Goal: Transaction & Acquisition: Purchase product/service

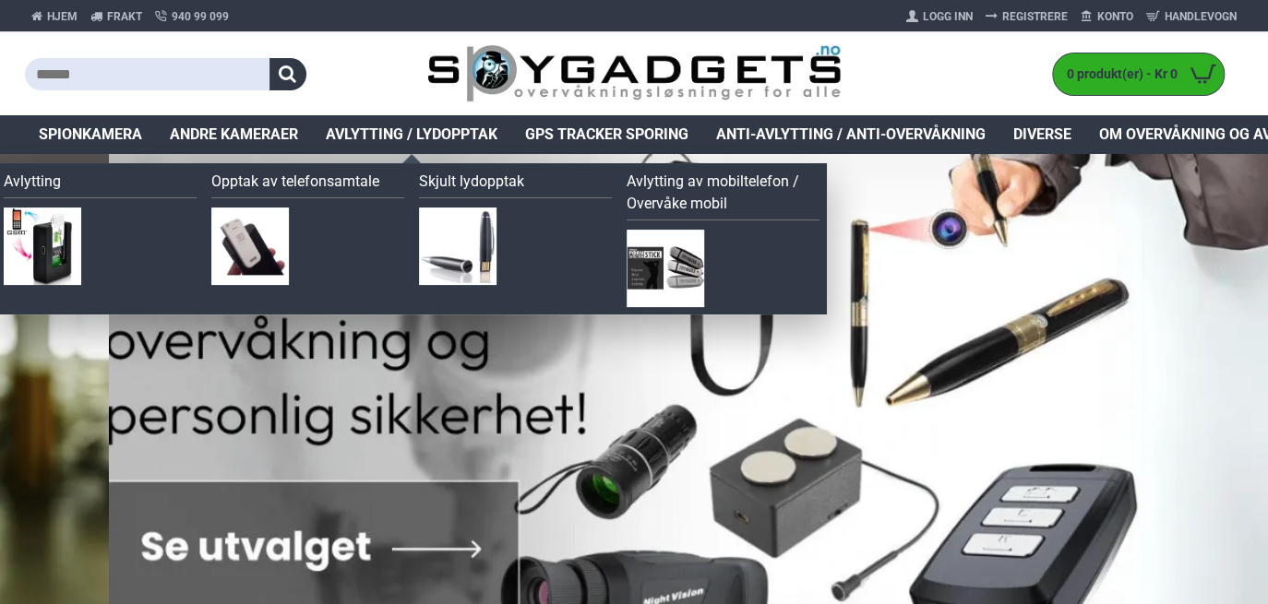
drag, startPoint x: 0, startPoint y: 0, endPoint x: 460, endPoint y: 136, distance: 479.9
click at [460, 136] on span "Avlytting / Lydopptak" at bounding box center [412, 135] width 172 height 22
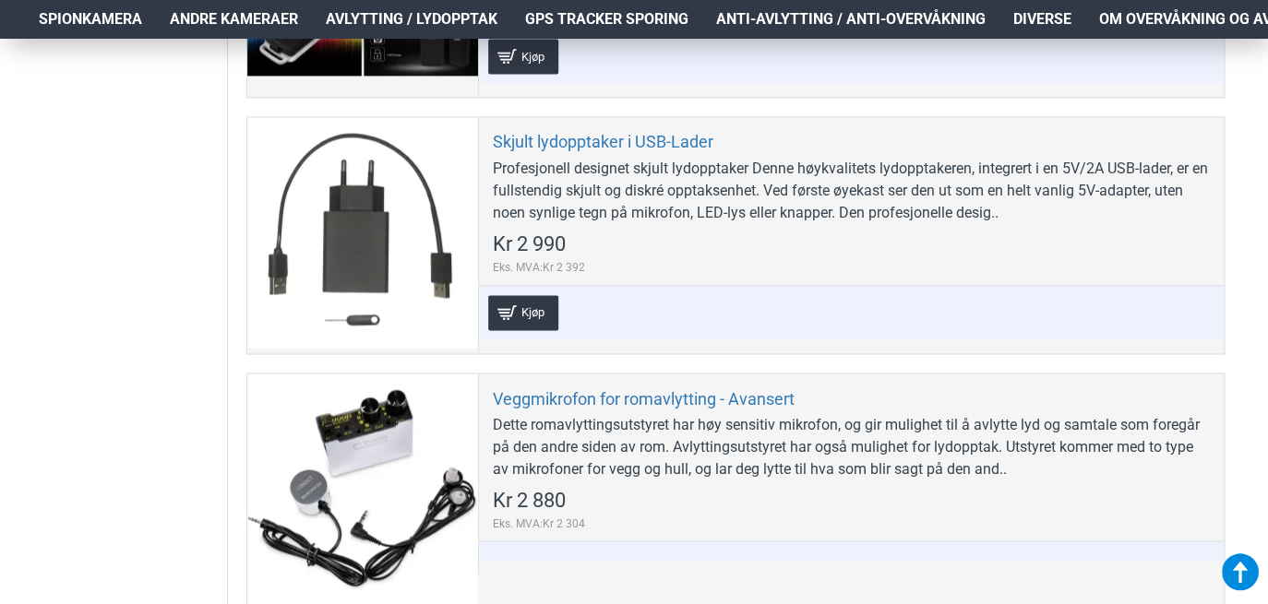
scroll to position [4421, 0]
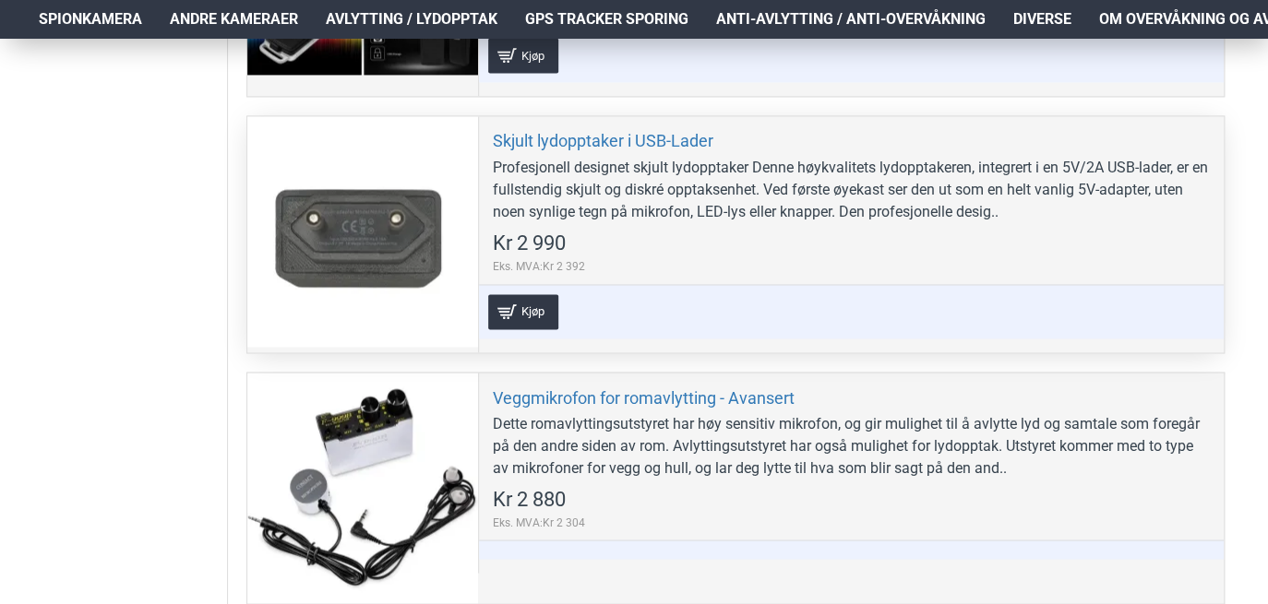
click at [699, 184] on div "Profesjonell designet skjult lydopptaker Denne høykvalitets lydopptakeren, inte…" at bounding box center [851, 190] width 717 height 66
click at [589, 130] on link "Skjult lydopptaker i USB-Lader" at bounding box center [603, 140] width 220 height 21
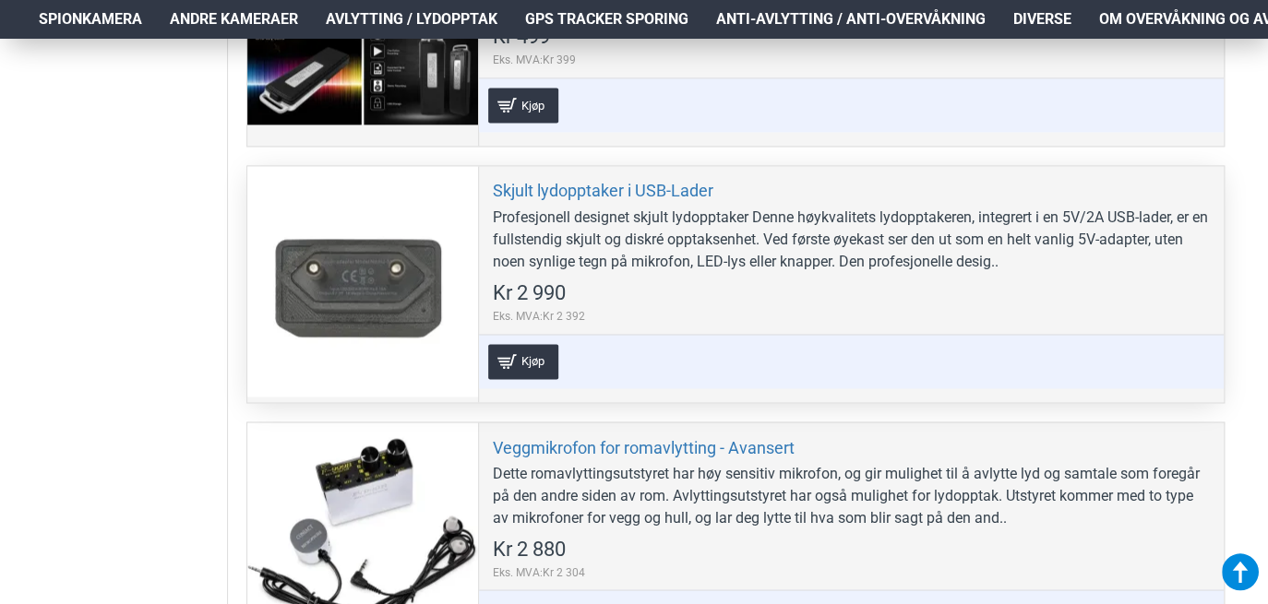
scroll to position [4362, 0]
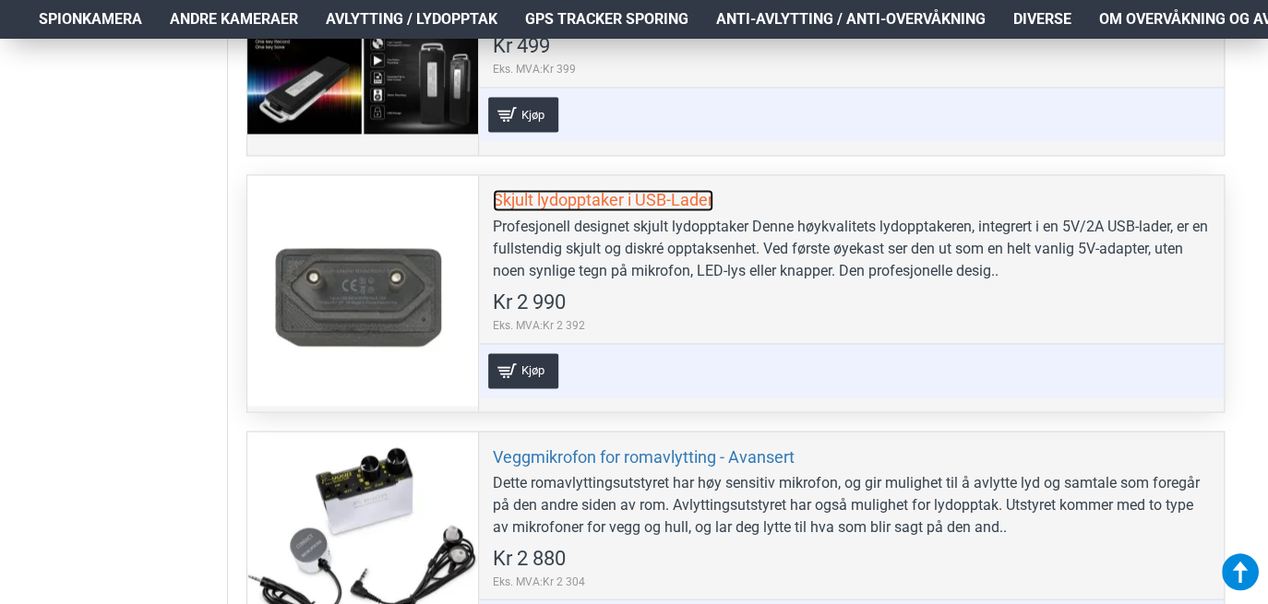
click at [621, 189] on link "Skjult lydopptaker i USB-Lader" at bounding box center [603, 199] width 220 height 21
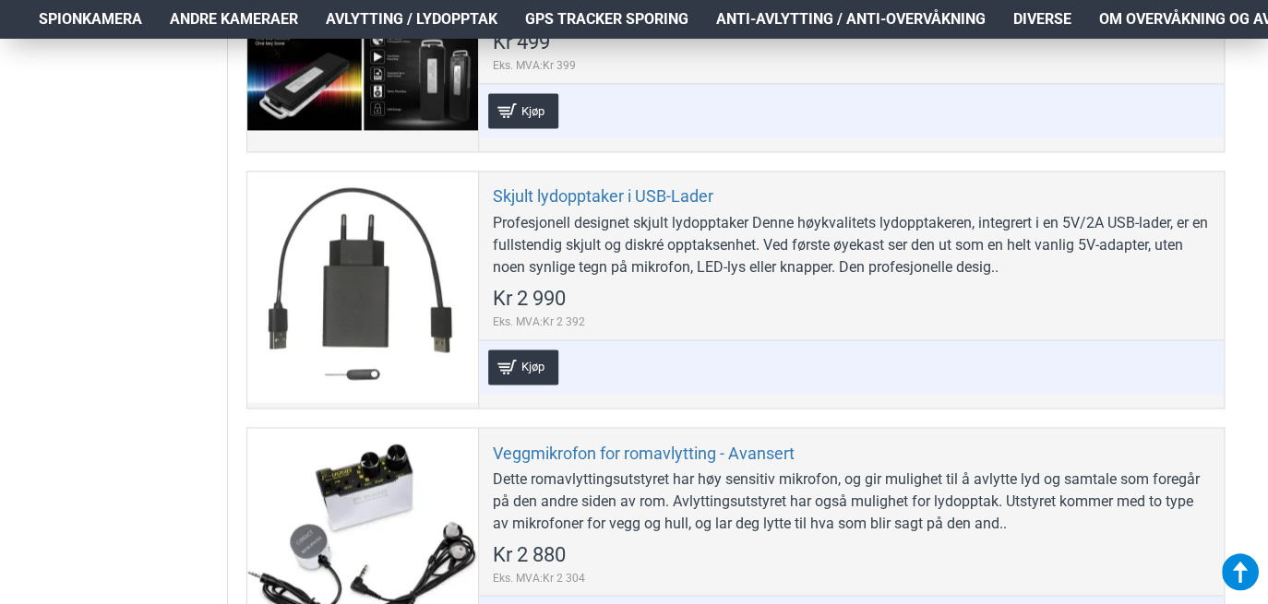
scroll to position [4365, 0]
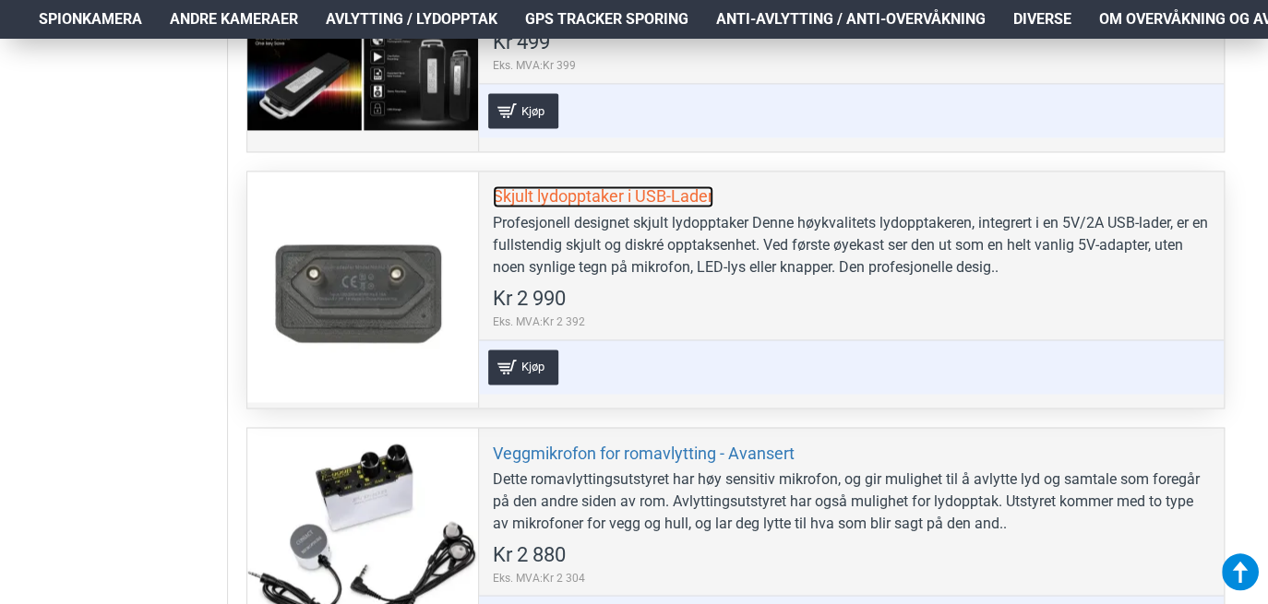
click at [663, 187] on link "Skjult lydopptaker i USB-Lader" at bounding box center [603, 195] width 220 height 21
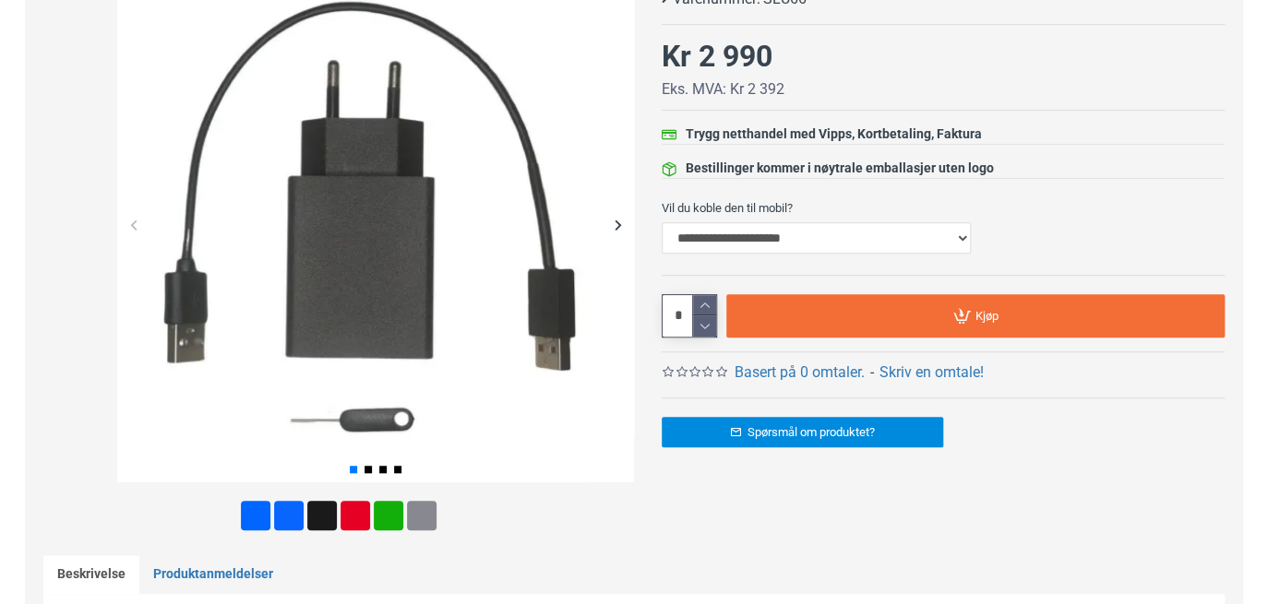
scroll to position [351, 0]
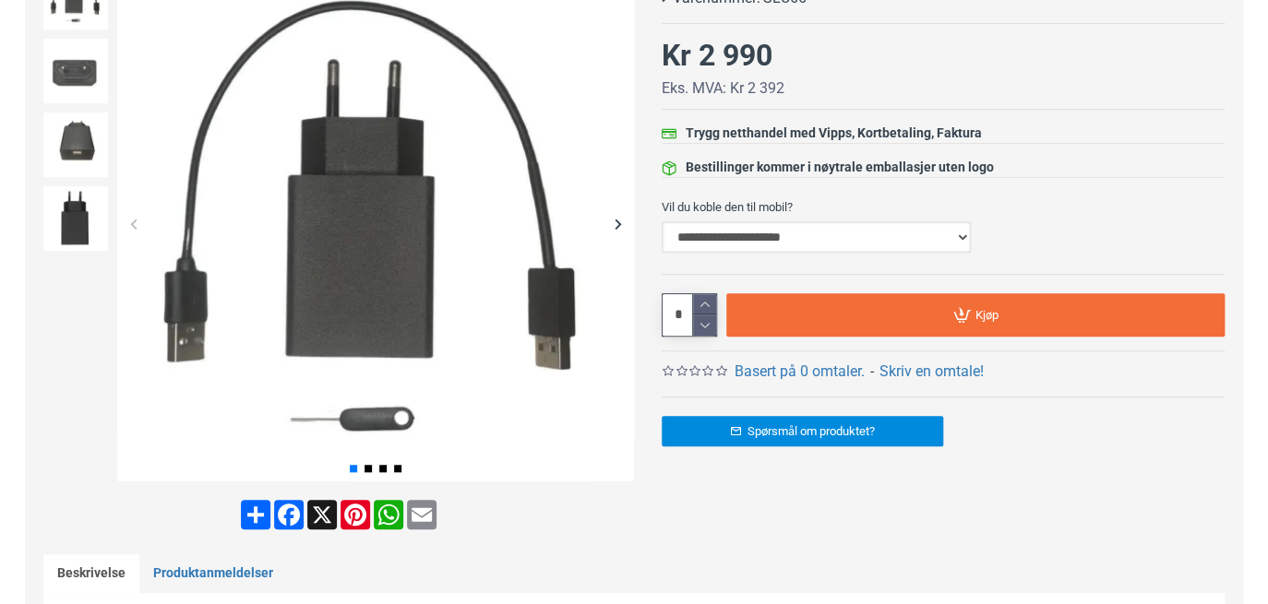
click at [964, 243] on select "**********" at bounding box center [815, 236] width 309 height 31
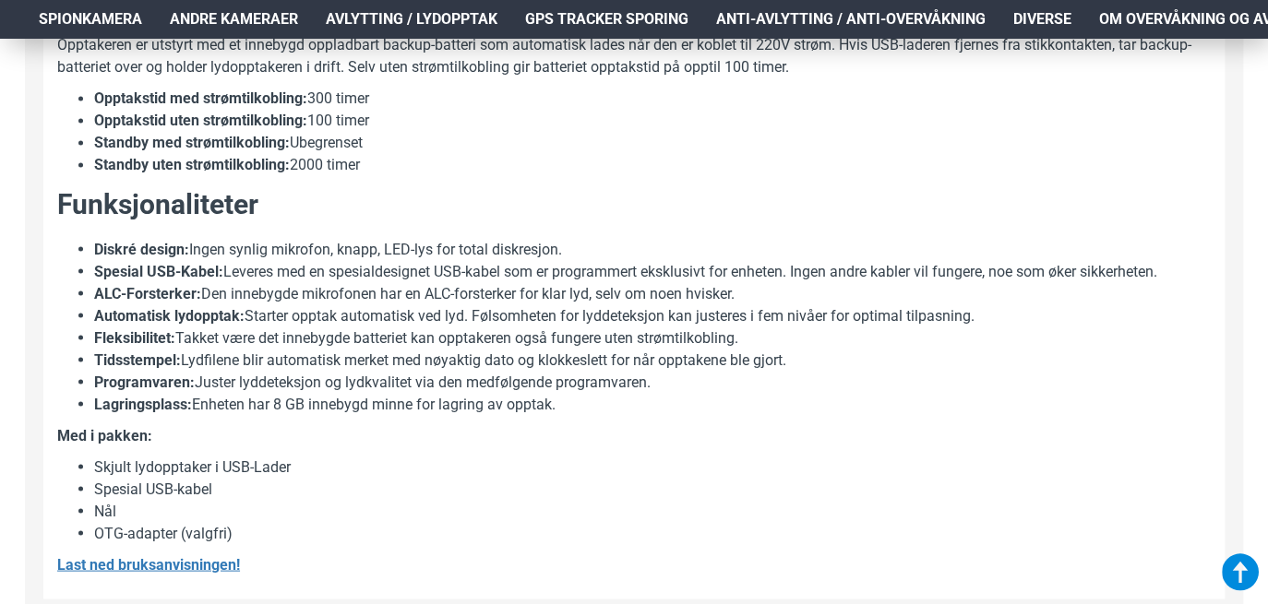
scroll to position [1432, 0]
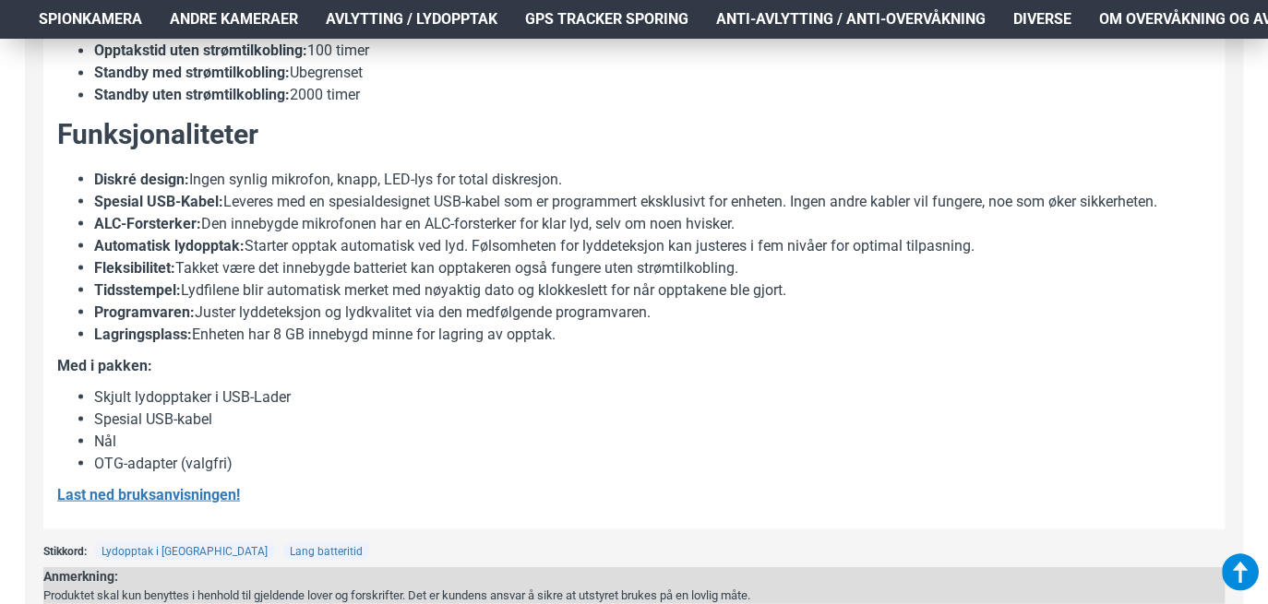
click at [1037, 431] on li "Nål" at bounding box center [652, 441] width 1116 height 22
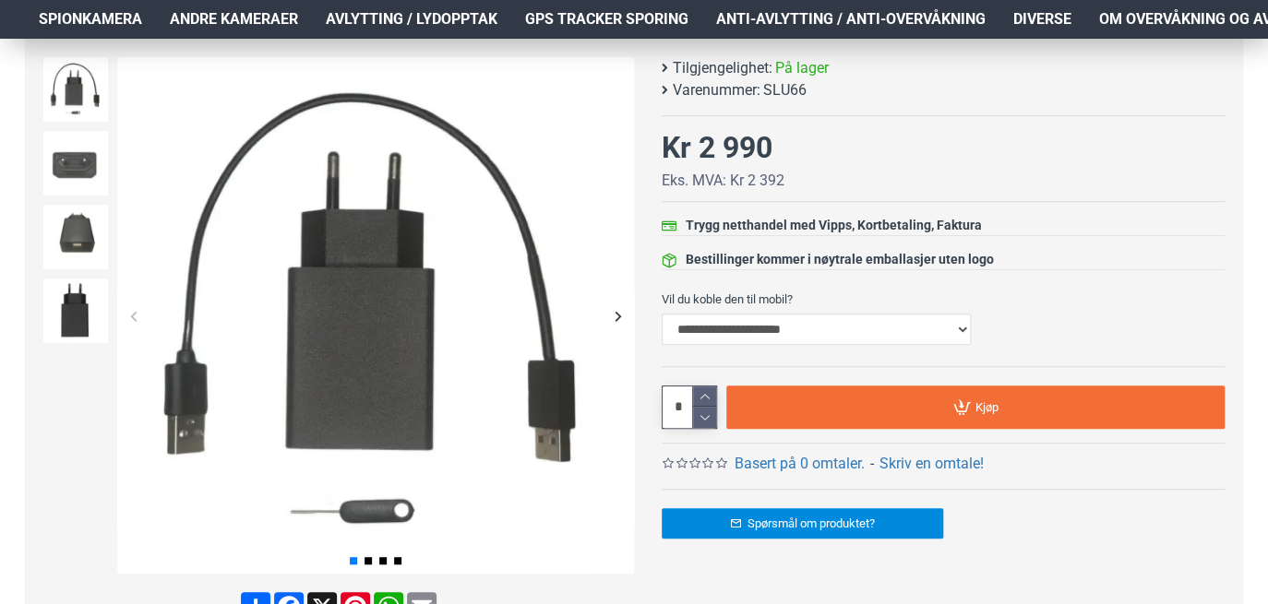
scroll to position [286, 0]
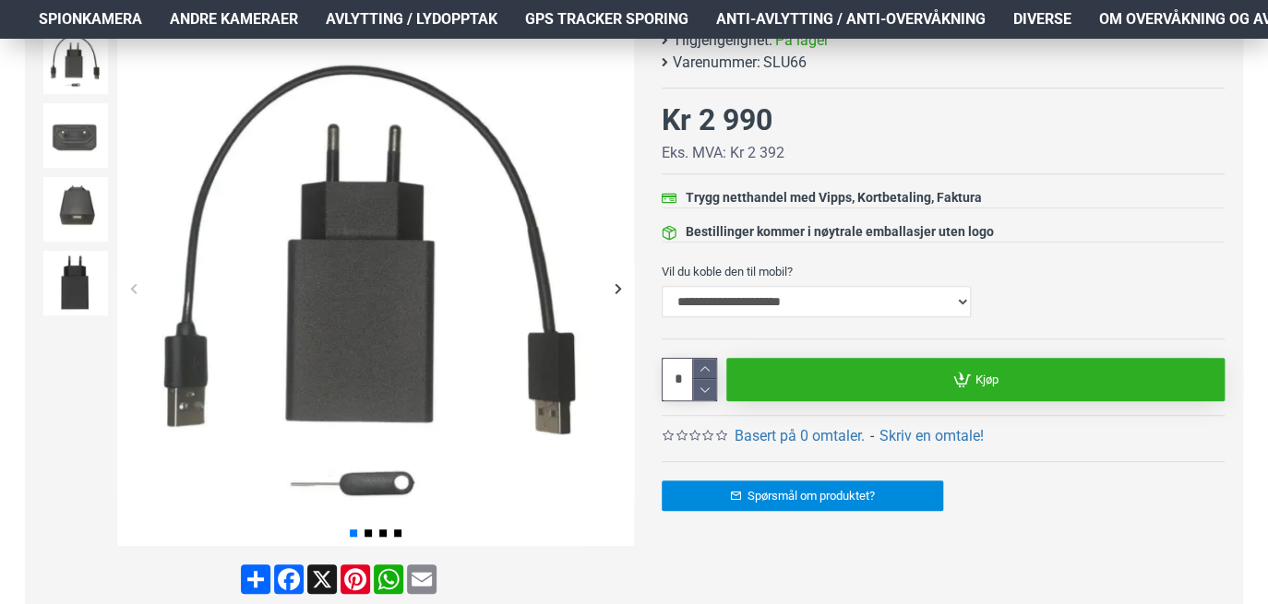
click at [1020, 381] on link "Kjøp" at bounding box center [975, 379] width 498 height 43
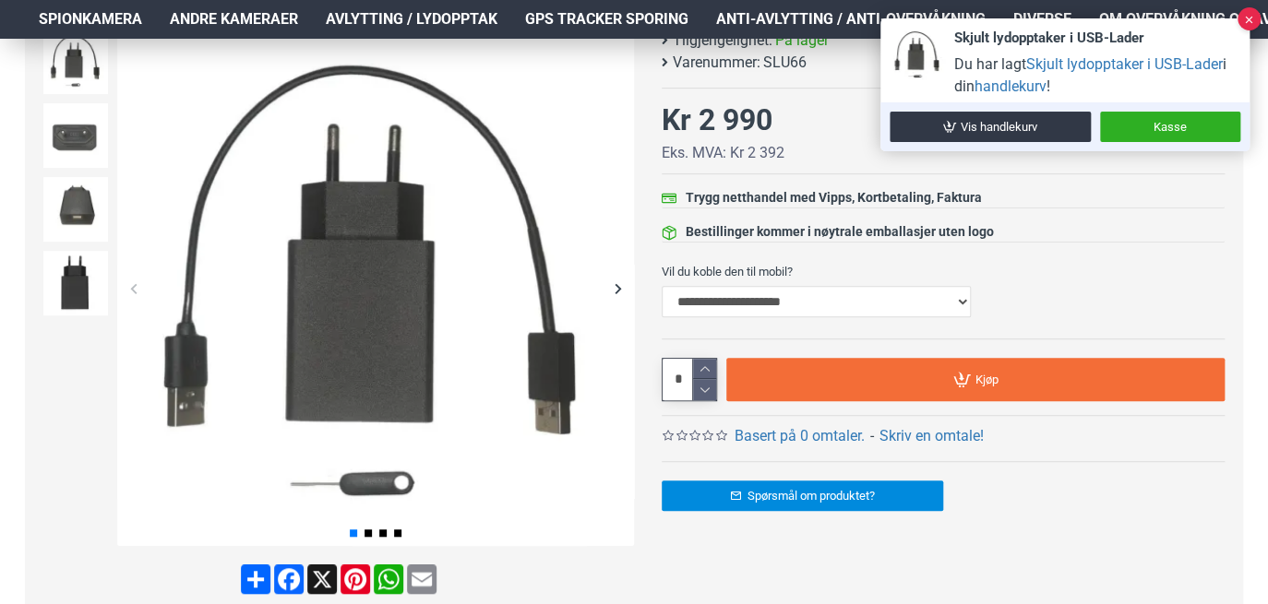
click at [635, 486] on div "Skjult lydopptaker i USB-Lader Tilgjengelighet: På lager Varenummer: SLU66 -" at bounding box center [929, 324] width 590 height 589
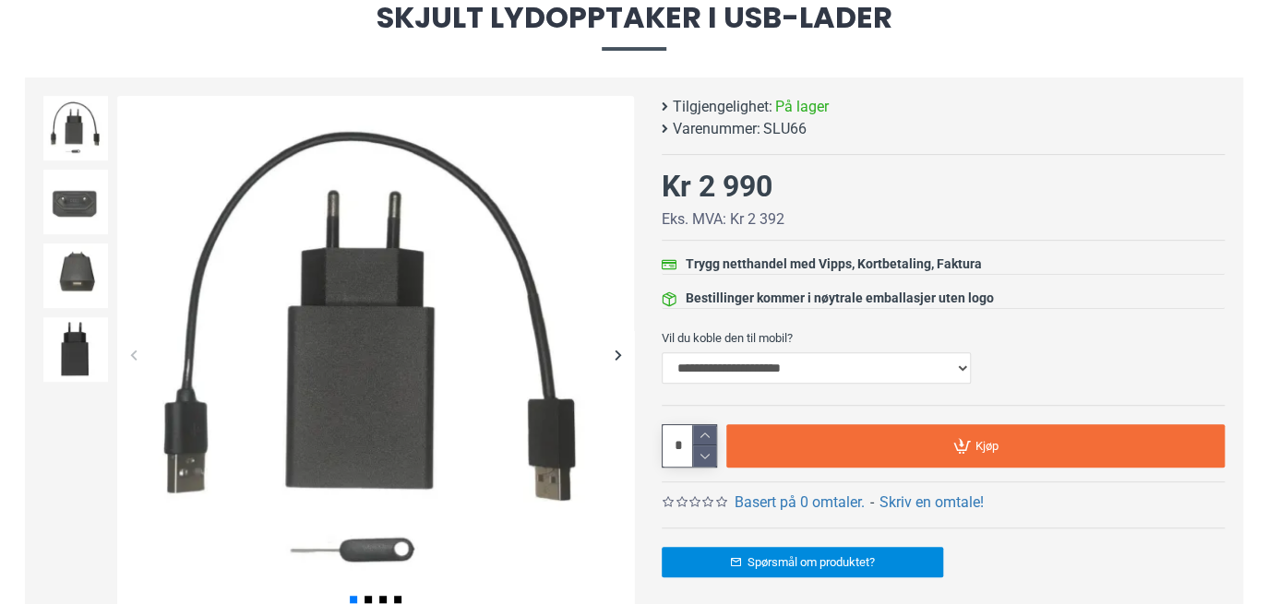
scroll to position [199, 0]
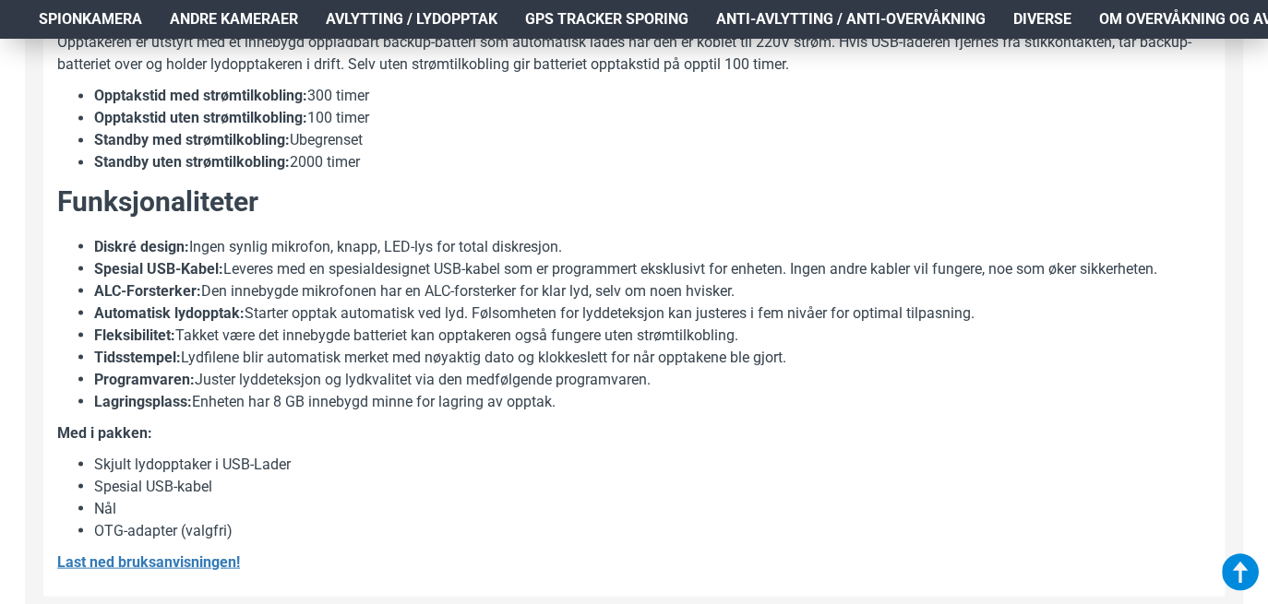
scroll to position [1365, 0]
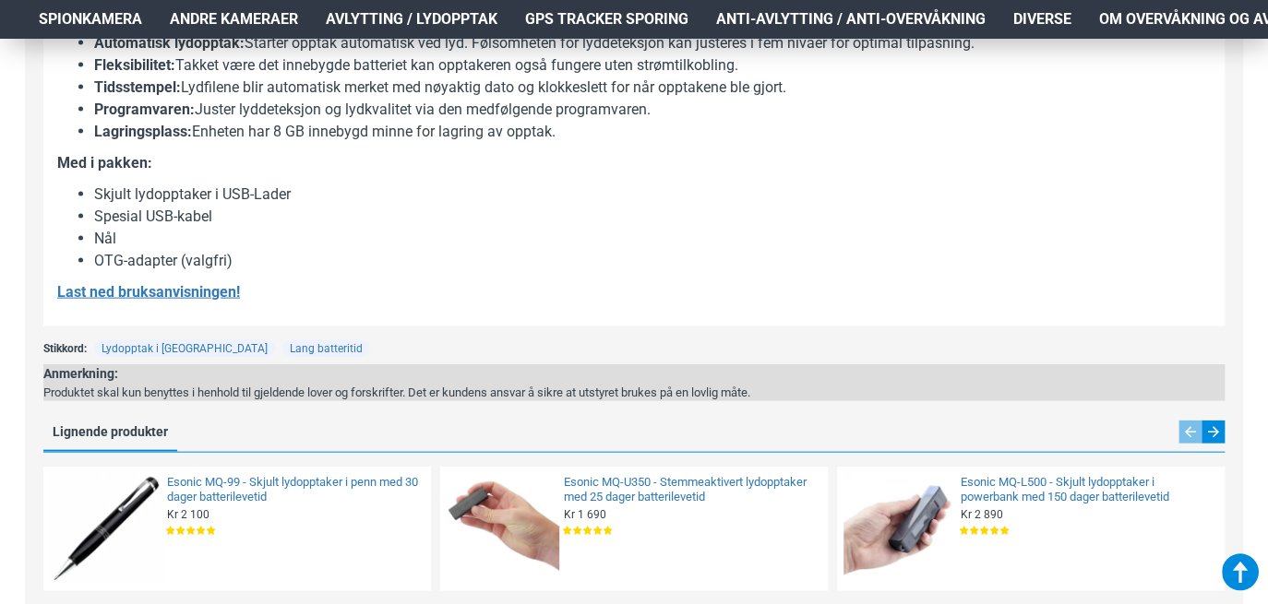
scroll to position [1637, 0]
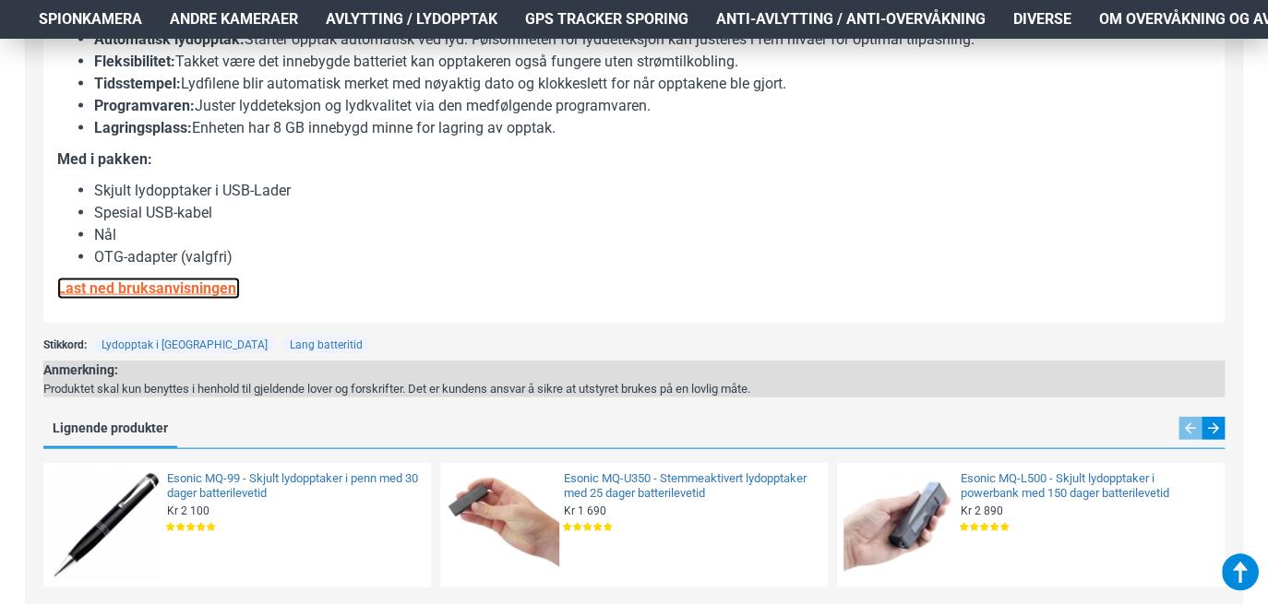
click at [168, 289] on strong "Last ned bruksanvisningen!" at bounding box center [148, 289] width 183 height 18
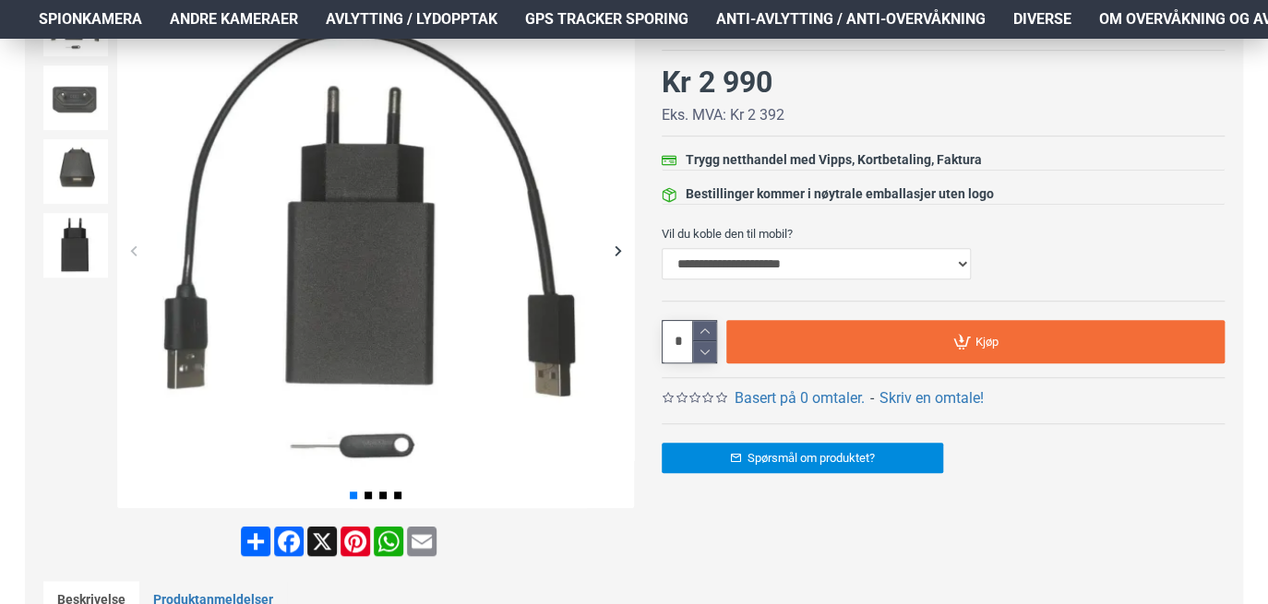
scroll to position [0, 0]
